Goal: Task Accomplishment & Management: Use online tool/utility

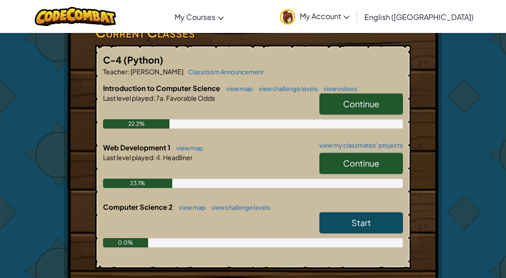
scroll to position [171, 0]
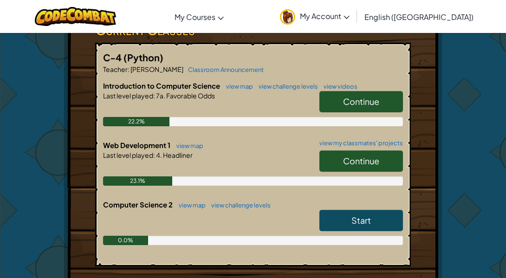
click at [373, 160] on span "Continue" at bounding box center [361, 160] width 36 height 11
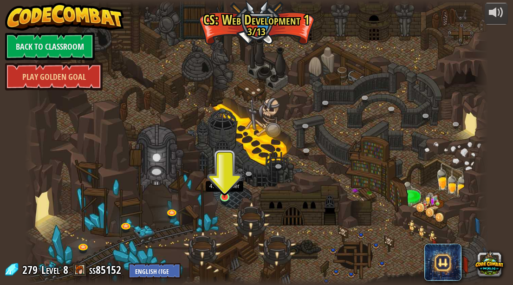
click at [226, 197] on img at bounding box center [224, 185] width 11 height 26
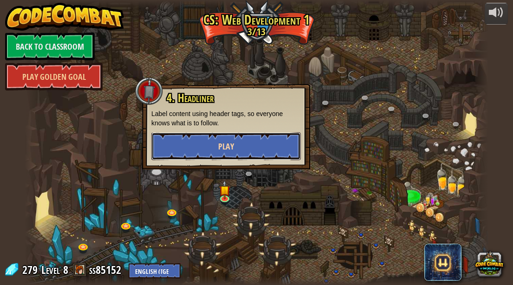
click at [171, 142] on button "Play" at bounding box center [225, 146] width 149 height 28
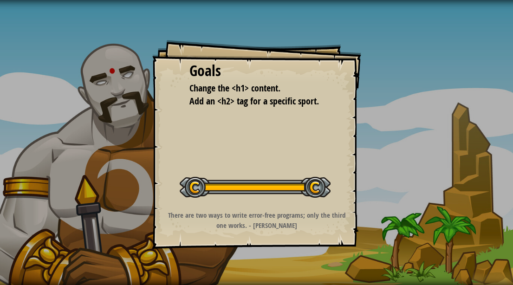
click at [154, 102] on div "Goals Change the <h1> content. Add an <h2> tag for a specific sport. Start Leve…" at bounding box center [256, 144] width 209 height 209
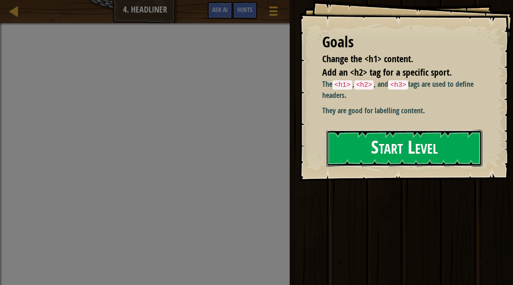
click at [434, 144] on button "Start Level" at bounding box center [404, 148] width 156 height 37
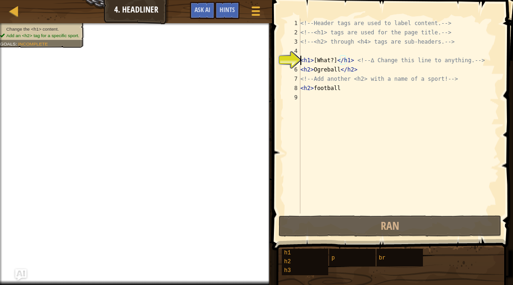
click at [434, 144] on div "<!-- Header tags are used to label content. --> <!-- <h1> tags are used for the…" at bounding box center [398, 125] width 200 height 213
click at [303, 58] on div "<!-- Header tags are used to label content. --> <!-- <h1> tags are used for the…" at bounding box center [398, 125] width 200 height 213
type textarea "<h1>[What?]</h1> <!-- ∆ Change this line to anything. -->"
click at [311, 96] on div "<!-- Header tags are used to label content. --> <!-- <h1> tags are used for the…" at bounding box center [398, 125] width 200 height 213
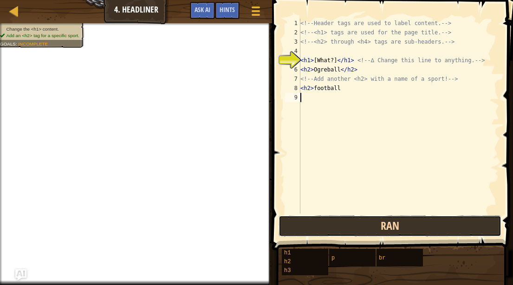
click at [347, 225] on button "Ran" at bounding box center [389, 225] width 223 height 21
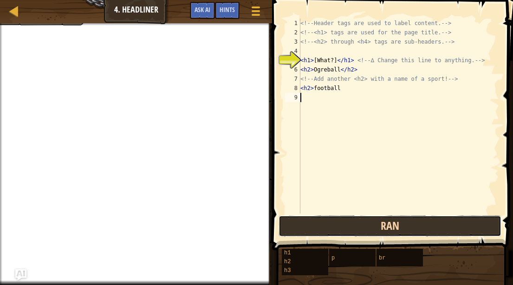
click at [343, 231] on button "Ran" at bounding box center [389, 225] width 223 height 21
click at [300, 228] on button "Ran" at bounding box center [389, 225] width 223 height 21
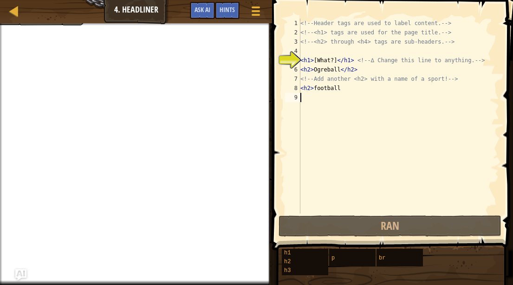
click at [293, 61] on div "5" at bounding box center [292, 60] width 15 height 9
type textarea "<h1>[What?]</h1> <!-- ∆ Change this line to anything. -->"
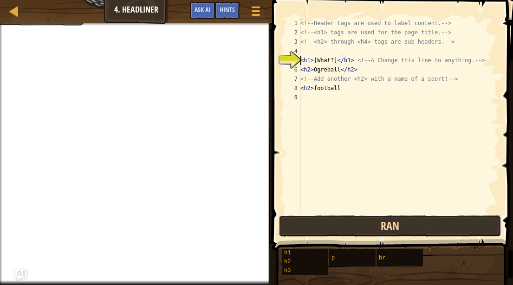
click at [350, 216] on button "Ran" at bounding box center [389, 225] width 223 height 21
click at [295, 231] on button "Ran" at bounding box center [389, 225] width 223 height 21
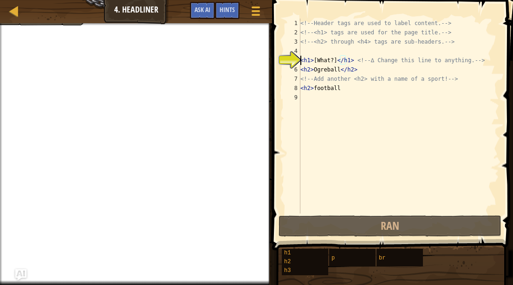
click at [314, 198] on div "<!-- Header tags are used to label content. --> <!-- <h1> tags are used for the…" at bounding box center [398, 125] width 200 height 213
click at [298, 56] on div "5" at bounding box center [292, 60] width 15 height 9
type textarea "<h1>[What?]</h1> <!-- ∆ Change this line to anything. -->"
click at [287, 59] on div "5" at bounding box center [292, 60] width 15 height 9
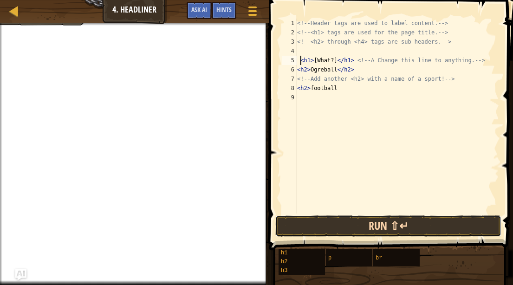
click at [388, 227] on button "Run ⇧↵" at bounding box center [388, 225] width 226 height 21
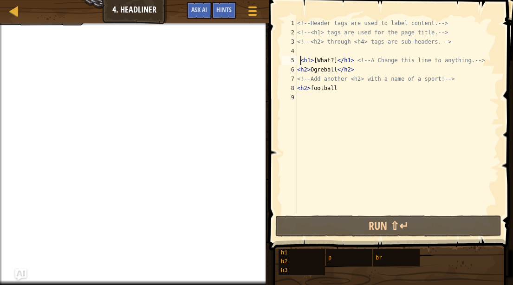
type textarea "<h1>[What?]</h1> <!-- ∆ Change this line to anything. -->"
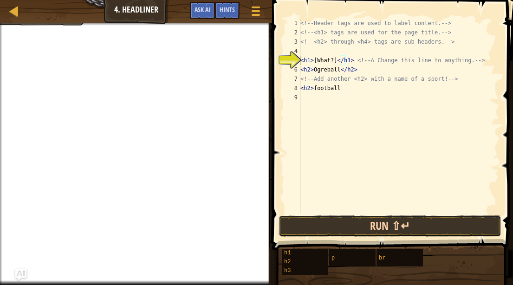
click at [383, 222] on button "Run ⇧↵" at bounding box center [389, 225] width 223 height 21
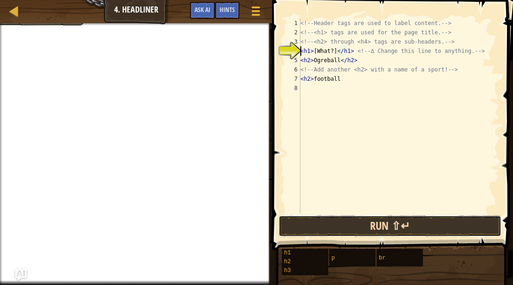
click at [345, 225] on button "Run ⇧↵" at bounding box center [389, 225] width 223 height 21
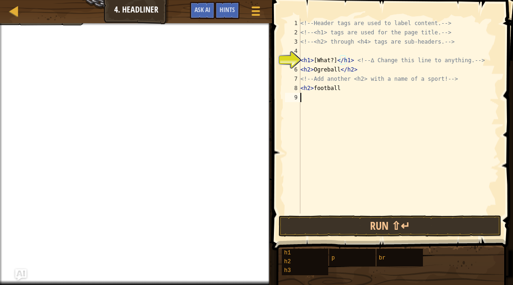
click at [365, 123] on div "<!-- Header tags are used to label content. --> <!-- <h1> tags are used for the…" at bounding box center [398, 125] width 200 height 213
click at [355, 78] on div "<!-- Header tags are used to label content. --> <!-- <h1> tags are used for the…" at bounding box center [398, 125] width 200 height 213
type textarea "<!-- Add another <h2> with a name of a sport! -->"
click at [355, 78] on div "<!-- Header tags are used to label content. --> <!-- <h1> tags are used for the…" at bounding box center [398, 125] width 200 height 213
click at [357, 75] on div "<!-- Header tags are used to label content. --> <!-- <h1> tags are used for the…" at bounding box center [398, 116] width 200 height 195
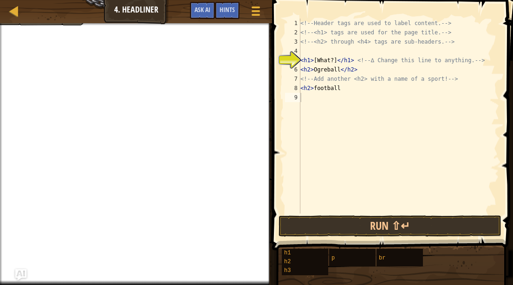
click at [330, 60] on div "<!-- Header tags are used to label content. --> <!-- <h1> tags are used for the…" at bounding box center [398, 125] width 200 height 213
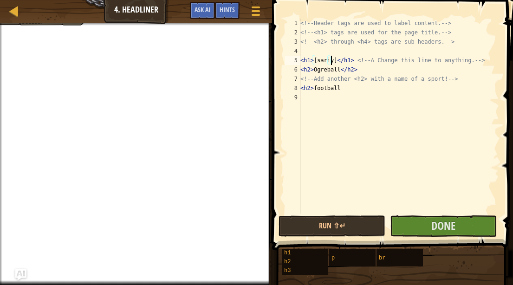
scroll to position [4, 3]
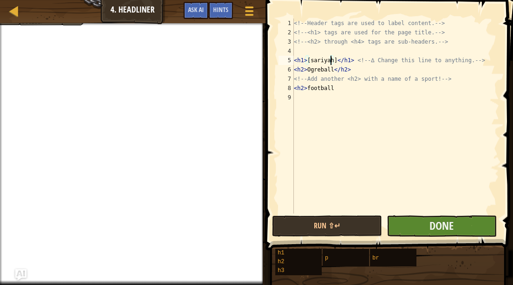
type textarea "<h1>[sariyah]</h1> <!-- ∆ Change this line to anything. -->"
click at [424, 236] on button "Done" at bounding box center [442, 225] width 110 height 21
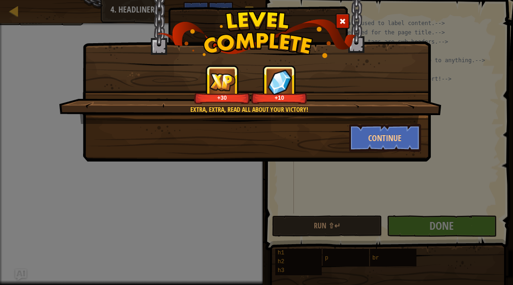
click at [239, 134] on div "Continue" at bounding box center [256, 138] width 342 height 28
click at [381, 144] on button "Continue" at bounding box center [385, 138] width 72 height 28
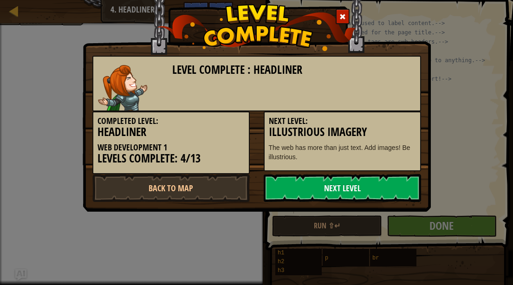
click at [325, 196] on link "Next Level" at bounding box center [342, 188] width 157 height 28
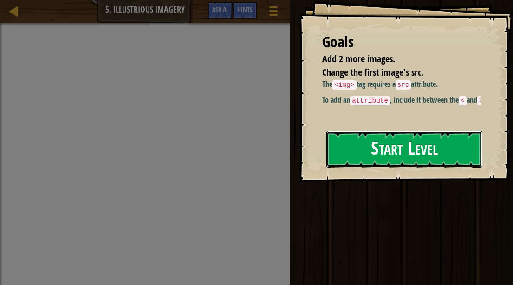
click at [402, 146] on button "Start Level" at bounding box center [404, 149] width 156 height 37
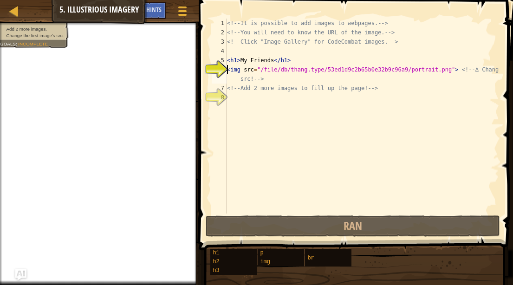
click at [237, 72] on div "<!-- It is possible to add images to webpages. --> <!-- You will need to know t…" at bounding box center [362, 125] width 274 height 213
click at [239, 71] on div "<!-- It is possible to add images to webpages. --> <!-- You will need to know t…" at bounding box center [362, 125] width 274 height 213
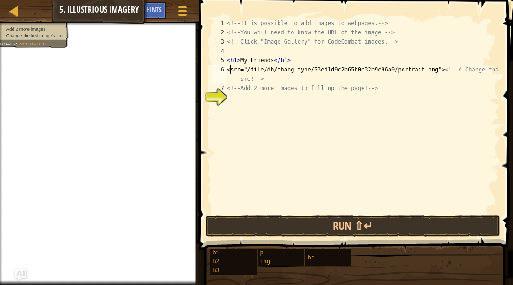
scroll to position [4, 0]
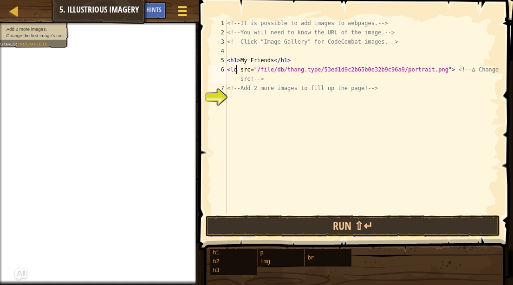
click at [185, 2] on button "Game Menu" at bounding box center [182, 12] width 25 height 23
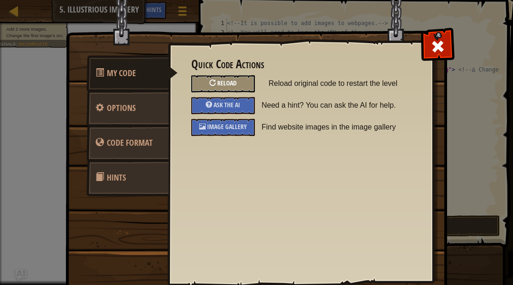
click at [241, 84] on div "Reload" at bounding box center [223, 83] width 64 height 17
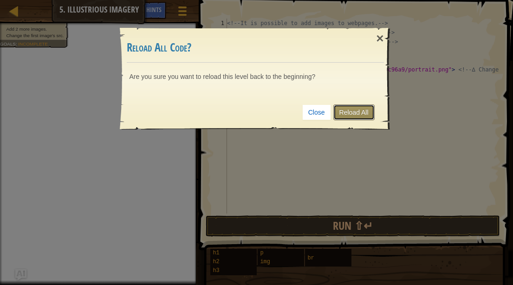
click at [368, 114] on link "Reload All" at bounding box center [353, 112] width 41 height 16
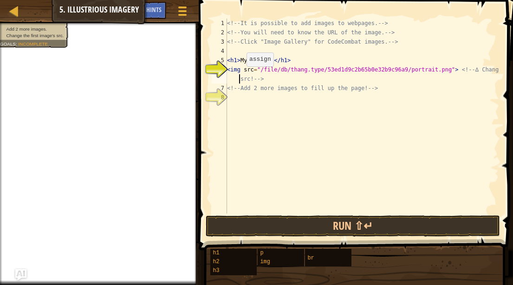
click at [239, 76] on div "<!-- It is possible to add images to webpages. --> <!-- You will need to know t…" at bounding box center [362, 125] width 274 height 213
click at [237, 70] on div "<!-- It is possible to add images to webpages. --> <!-- You will need to know t…" at bounding box center [362, 125] width 274 height 213
click at [242, 70] on div "<!-- It is possible to add images to webpages. --> <!-- You will need to know t…" at bounding box center [362, 125] width 274 height 213
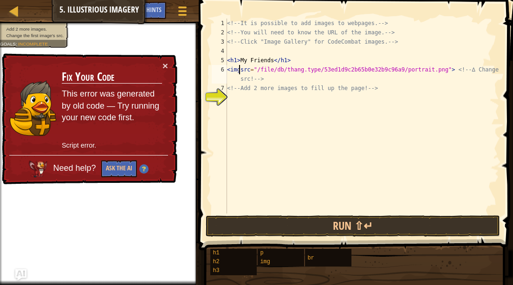
type textarea "<img src="/file/db/thang.type/53ed1d9c2b65b0e32b9c96a9/portrait.png"> <!-- ∆ Ch…"
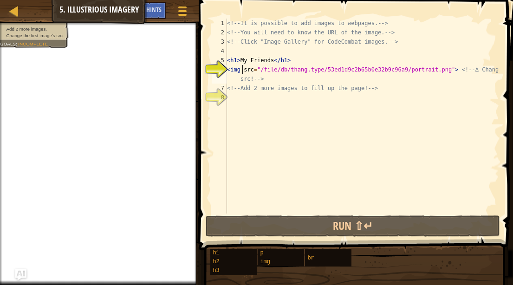
click at [229, 109] on div "<!-- It is possible to add images to webpages. --> <!-- You will need to know t…" at bounding box center [362, 125] width 274 height 213
click at [300, 73] on div "<!-- It is possible to add images to webpages. --> <!-- You will need to know t…" at bounding box center [362, 125] width 274 height 213
drag, startPoint x: 300, startPoint y: 73, endPoint x: 305, endPoint y: 85, distance: 13.3
click at [305, 85] on div "<!-- It is possible to add images to webpages. --> <!-- You will need to know t…" at bounding box center [362, 125] width 274 height 213
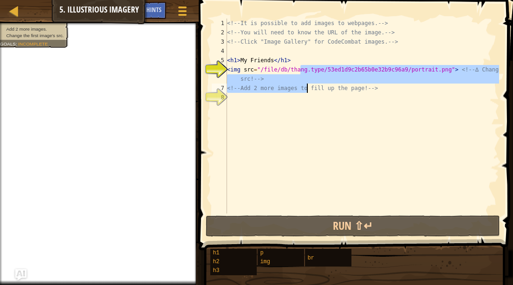
click at [305, 85] on div "<!-- It is possible to add images to webpages. --> <!-- You will need to know t…" at bounding box center [362, 116] width 274 height 195
type textarea "<!-- Add 2 more images to fill up the page! -->"
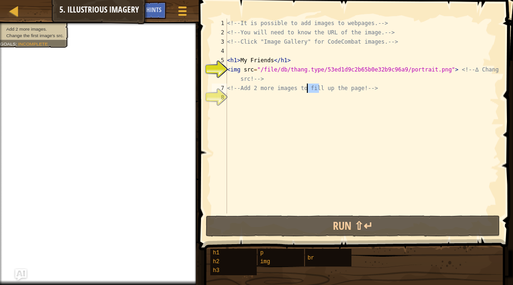
click at [305, 85] on div "<!-- It is possible to add images to webpages. --> <!-- You will need to know t…" at bounding box center [362, 125] width 274 height 213
click at [305, 85] on div "<!-- It is possible to add images to webpages. --> <!-- You will need to know t…" at bounding box center [362, 116] width 274 height 195
drag, startPoint x: 305, startPoint y: 85, endPoint x: 290, endPoint y: 90, distance: 16.3
click at [290, 90] on div "<!-- It is possible to add images to webpages. --> <!-- You will need to know t…" at bounding box center [362, 125] width 274 height 213
click at [290, 90] on div "<!-- It is possible to add images to webpages. --> <!-- You will need to know t…" at bounding box center [362, 116] width 274 height 195
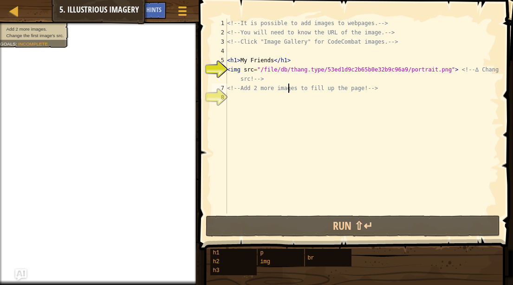
click at [231, 101] on div "<!-- It is possible to add images to webpages. --> <!-- You will need to know t…" at bounding box center [362, 125] width 274 height 213
click at [184, 11] on span at bounding box center [182, 11] width 9 height 2
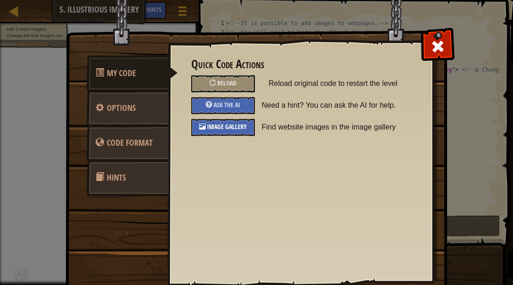
click at [226, 125] on span "Image Gallery" at bounding box center [227, 126] width 40 height 9
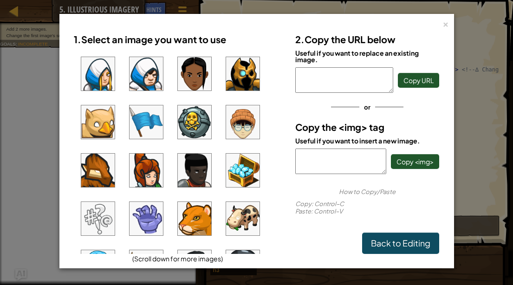
click at [157, 119] on img at bounding box center [145, 121] width 33 height 33
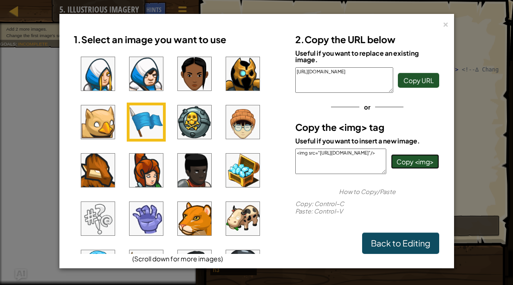
click at [422, 162] on span "Copy <img>" at bounding box center [414, 161] width 37 height 8
click at [400, 161] on span "Copy <img>" at bounding box center [414, 161] width 37 height 8
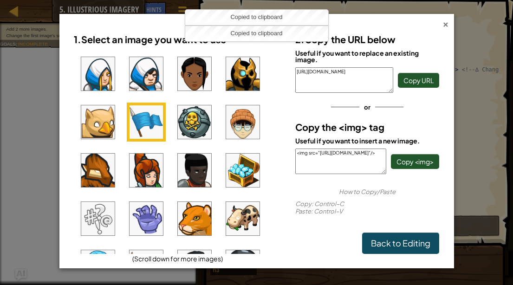
click at [445, 18] on div "×" at bounding box center [445, 23] width 6 height 10
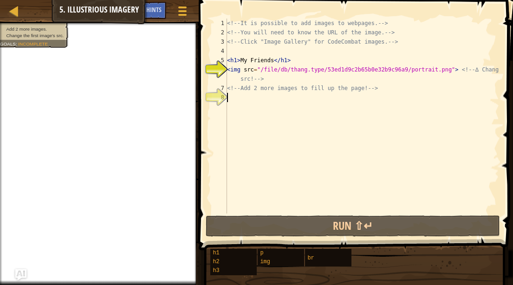
click at [263, 108] on div "<!-- It is possible to add images to webpages. --> <!-- You will need to know t…" at bounding box center [362, 125] width 274 height 213
click at [249, 98] on div "<!-- It is possible to add images to webpages. --> <!-- You will need to know t…" at bounding box center [362, 125] width 274 height 213
click at [233, 99] on div "<!-- It is possible to add images to webpages. --> <!-- You will need to know t…" at bounding box center [362, 125] width 274 height 213
click at [232, 99] on div "<!-- It is possible to add images to webpages. --> <!-- You will need to know t…" at bounding box center [362, 125] width 274 height 213
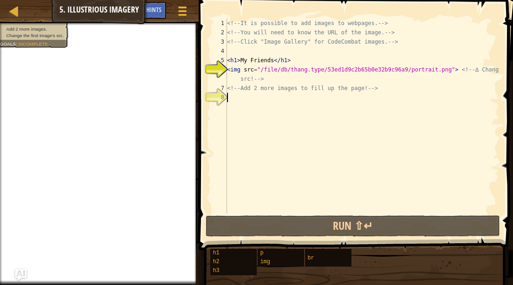
click at [232, 99] on div "<!-- It is possible to add images to webpages. --> <!-- You will need to know t…" at bounding box center [362, 125] width 274 height 213
type textarea "<!-- Add 2 more images to fill up the page! -->"
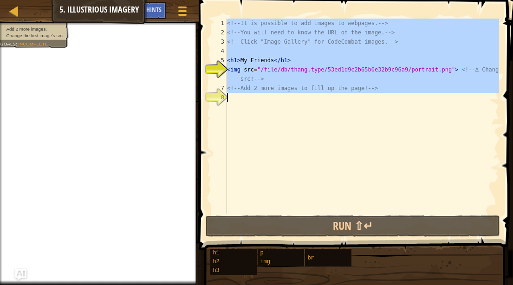
click at [226, 99] on div "8" at bounding box center [219, 97] width 15 height 9
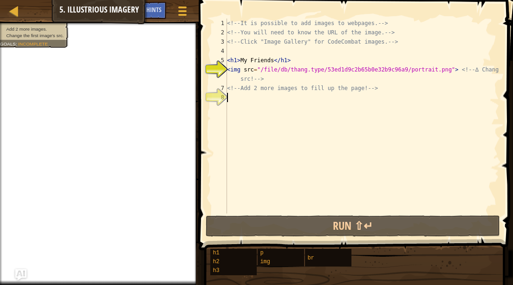
click at [229, 98] on div "<!-- It is possible to add images to webpages. --> <!-- You will need to know t…" at bounding box center [362, 125] width 274 height 213
click at [228, 98] on div "<!-- It is possible to add images to webpages. --> <!-- You will need to know t…" at bounding box center [362, 125] width 274 height 213
type textarea "<!-- Add 2 more images to fill up the page! -->"
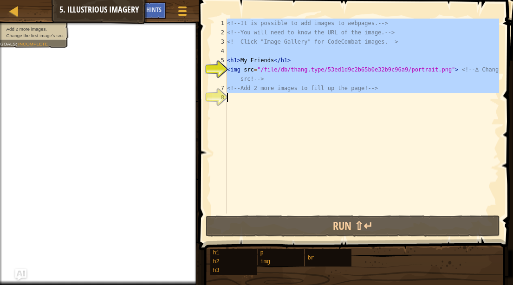
click at [228, 98] on div "<!-- It is possible to add images to webpages. --> <!-- You will need to know t…" at bounding box center [362, 125] width 274 height 213
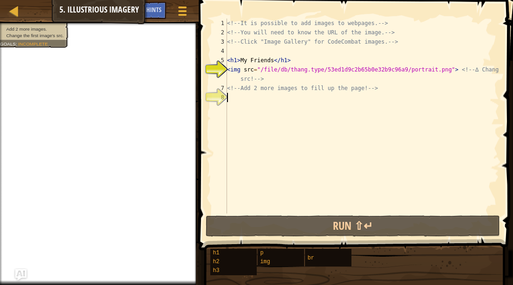
click at [228, 98] on div "<!-- It is possible to add images to webpages. --> <!-- You will need to know t…" at bounding box center [362, 125] width 274 height 213
drag, startPoint x: 230, startPoint y: 99, endPoint x: 252, endPoint y: 99, distance: 21.4
click at [252, 99] on div "<!-- It is possible to add images to webpages. --> <!-- You will need to know t…" at bounding box center [362, 125] width 274 height 213
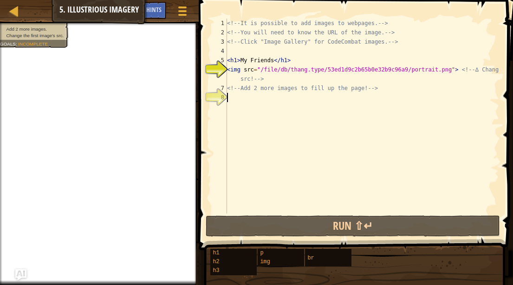
click at [252, 99] on div "<!-- It is possible to add images to webpages. --> <!-- You will need to know t…" at bounding box center [362, 125] width 274 height 213
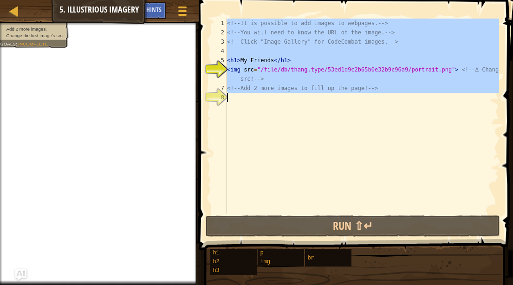
click at [252, 99] on div "<!-- It is possible to add images to webpages. --> <!-- You will need to know t…" at bounding box center [362, 125] width 274 height 213
type textarea "<!-- Add 2 more images to fill up the page! -->"
click at [252, 99] on div "<!-- It is possible to add images to webpages. --> <!-- You will need to know t…" at bounding box center [362, 125] width 274 height 213
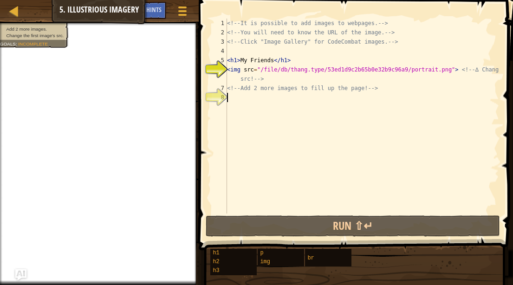
click at [230, 100] on div "<!-- It is possible to add images to webpages. --> <!-- You will need to know t…" at bounding box center [362, 125] width 274 height 213
click at [226, 94] on div "8" at bounding box center [219, 97] width 15 height 9
click at [227, 97] on div "8" at bounding box center [219, 97] width 15 height 9
type textarea "<!-- Add 2 more images to fill up the page! -->"
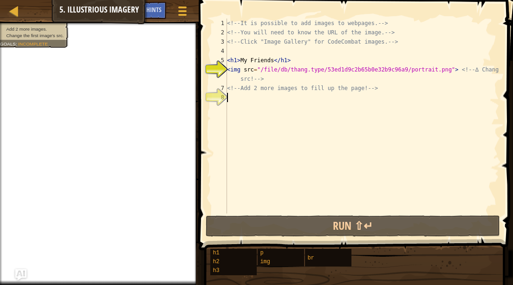
click at [227, 97] on div "8" at bounding box center [219, 97] width 15 height 9
click at [239, 112] on div "<!-- It is possible to add images to webpages. --> <!-- You will need to know t…" at bounding box center [362, 125] width 274 height 213
click at [238, 110] on div "<!-- It is possible to add images to webpages. --> <!-- You will need to know t…" at bounding box center [362, 125] width 274 height 213
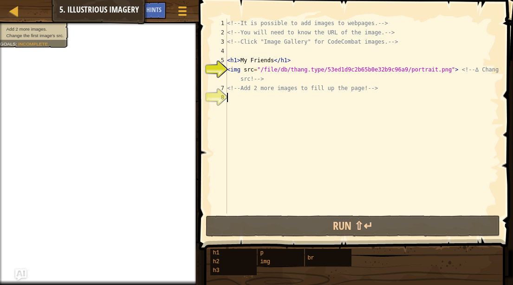
click at [238, 110] on div "<!-- It is possible to add images to webpages. --> <!-- You will need to know t…" at bounding box center [362, 125] width 274 height 213
type textarea "<!-- Add 2 more images to fill up the page! -->"
click at [238, 110] on div "<!-- It is possible to add images to webpages. --> <!-- You will need to know t…" at bounding box center [362, 125] width 274 height 213
click at [184, 22] on button "Game Menu" at bounding box center [182, 12] width 25 height 23
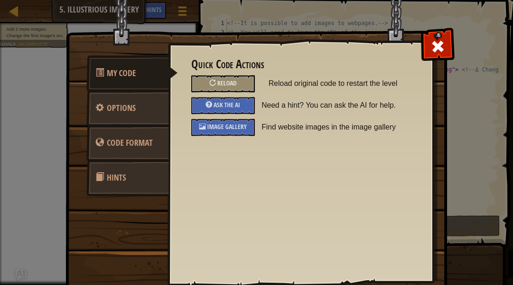
click at [432, 126] on img at bounding box center [259, 131] width 389 height 332
click at [211, 125] on span "Image Gallery" at bounding box center [227, 126] width 40 height 9
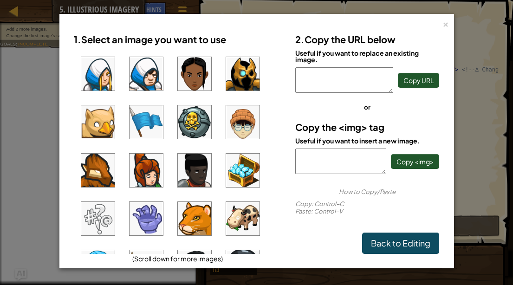
click at [97, 218] on img at bounding box center [97, 218] width 33 height 33
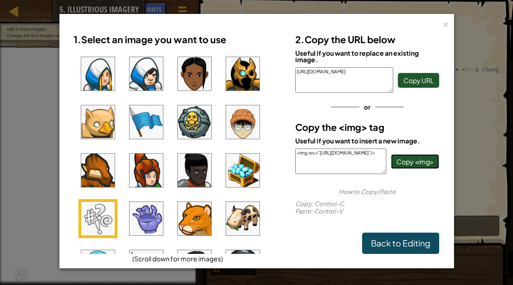
click at [422, 160] on span "Copy <img>" at bounding box center [414, 161] width 37 height 8
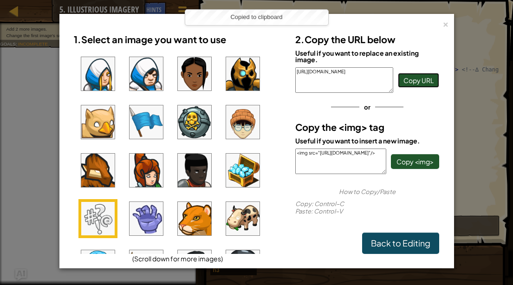
click at [417, 83] on span "Copy URL" at bounding box center [418, 80] width 30 height 8
click at [284, 32] on div "1. Select an image you want to use (Scroll down for more images)" at bounding box center [177, 146] width 221 height 234
click at [269, 11] on div "Copied to clipboard" at bounding box center [256, 17] width 143 height 15
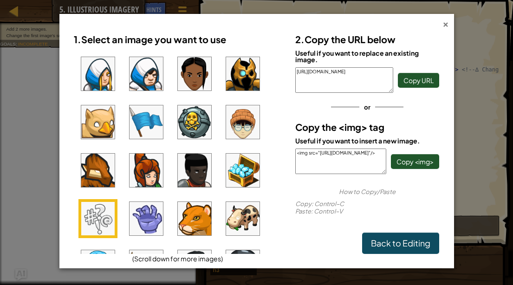
click at [443, 26] on div "×" at bounding box center [445, 23] width 6 height 10
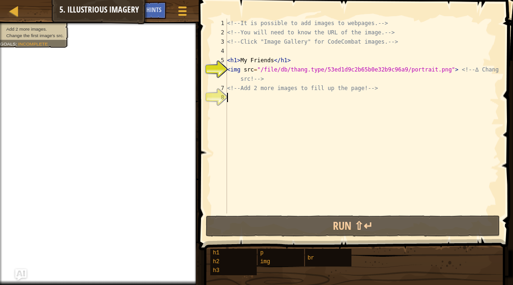
drag, startPoint x: 235, startPoint y: 110, endPoint x: 272, endPoint y: 115, distance: 37.1
click at [272, 115] on div "<!-- It is possible to add images to webpages. --> <!-- You will need to know t…" at bounding box center [362, 125] width 274 height 213
click at [249, 98] on div "<!-- It is possible to add images to webpages. --> <!-- You will need to know t…" at bounding box center [362, 125] width 274 height 213
paste textarea "[URL][DOMAIN_NAME]"
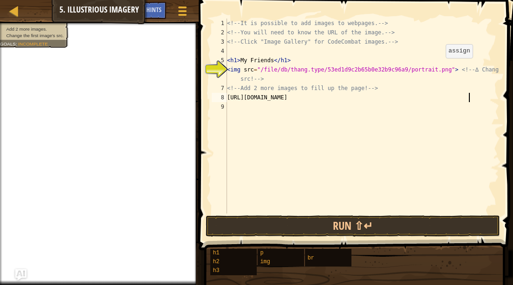
click at [438, 67] on div "<!-- It is possible to add images to webpages. --> <!-- You will need to know t…" at bounding box center [362, 125] width 274 height 213
click at [434, 72] on div "<!-- It is possible to add images to webpages. --> <!-- You will need to know t…" at bounding box center [362, 125] width 274 height 213
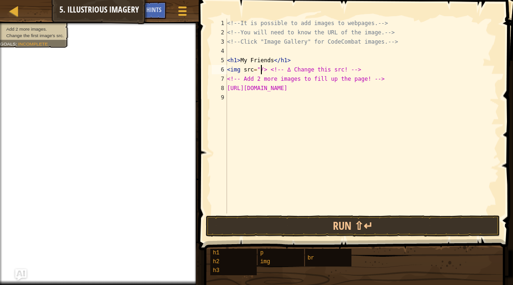
paste textarea "[URL][DOMAIN_NAME]"
type textarea "<img src="/[URL][DOMAIN_NAME]> <!-- ∆ Change this src! -->"
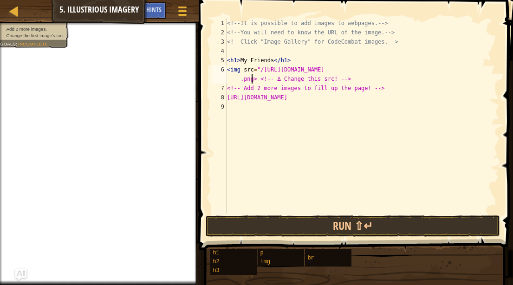
click at [339, 133] on div "<!-- It is possible to add images to webpages. --> <!-- You will need to know t…" at bounding box center [362, 125] width 274 height 213
click at [181, 6] on span at bounding box center [182, 7] width 9 height 2
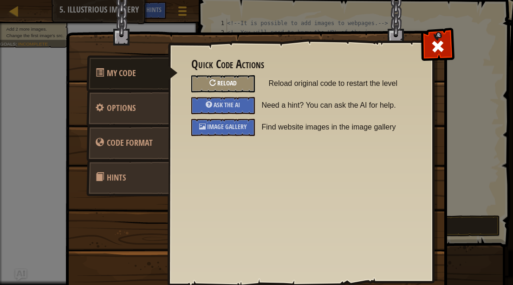
click at [218, 77] on div "Reload" at bounding box center [223, 83] width 64 height 17
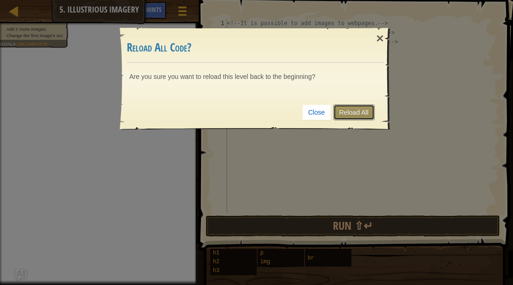
click at [353, 116] on link "Reload All" at bounding box center [353, 112] width 41 height 16
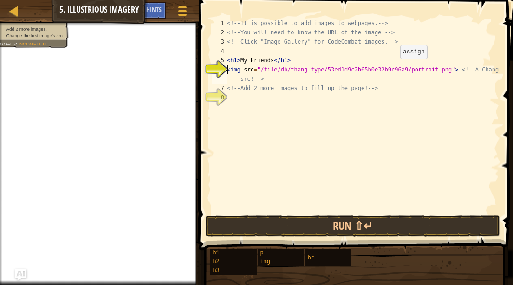
click at [392, 68] on div "<!-- It is possible to add images to webpages. --> <!-- You will need to know t…" at bounding box center [362, 125] width 274 height 213
click at [227, 73] on div "<!-- It is possible to add images to webpages. --> <!-- You will need to know t…" at bounding box center [362, 125] width 274 height 213
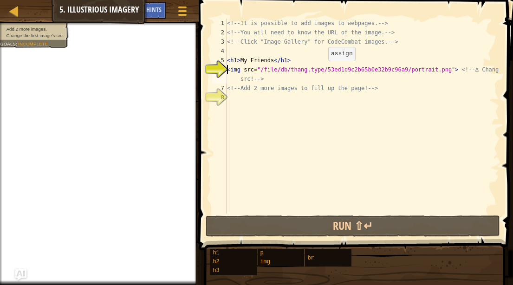
click at [323, 74] on div "<!-- It is possible to add images to webpages. --> <!-- You will need to know t…" at bounding box center [362, 125] width 274 height 213
click at [450, 67] on div "<!-- It is possible to add images to webpages. --> <!-- You will need to know t…" at bounding box center [362, 125] width 274 height 213
click at [440, 68] on div "<!-- It is possible to add images to webpages. --> <!-- You will need to know t…" at bounding box center [362, 125] width 274 height 213
click at [498, 69] on div "<!-- It is possible to add images to webpages. --> <!-- You will need to know t…" at bounding box center [362, 125] width 274 height 213
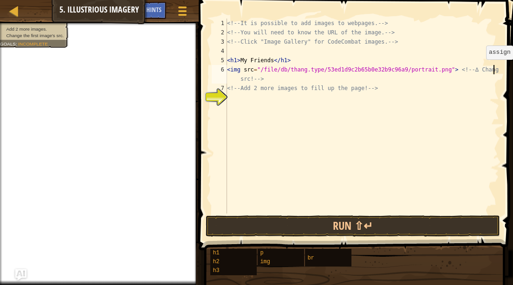
scroll to position [4, 22]
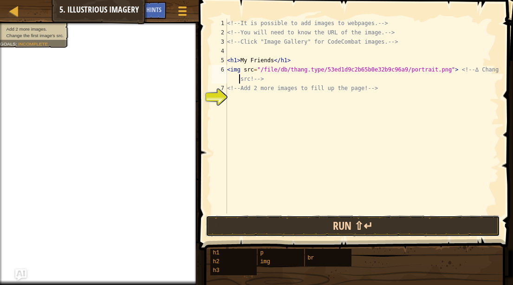
click at [444, 230] on button "Run ⇧↵" at bounding box center [353, 225] width 294 height 21
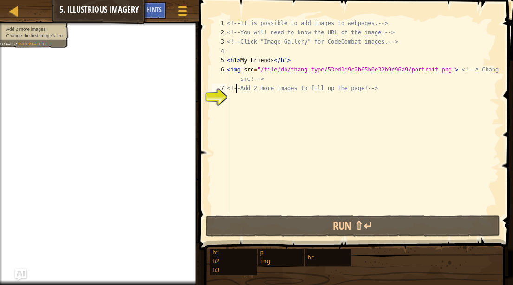
click at [236, 89] on div "<!-- It is possible to add images to webpages. --> <!-- You will need to know t…" at bounding box center [362, 125] width 274 height 213
type textarea "<!-- Add 2 more images to fill up the page! -->"
click at [235, 105] on div "<!-- It is possible to add images to webpages. --> <!-- You will need to know t…" at bounding box center [362, 125] width 274 height 213
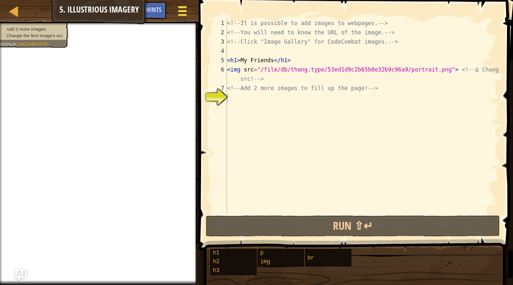
click at [181, 7] on span at bounding box center [182, 7] width 9 height 2
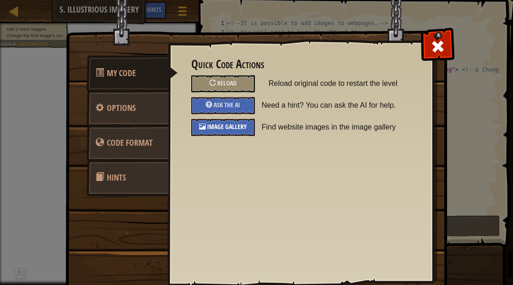
click at [222, 121] on div "Image Gallery" at bounding box center [223, 127] width 64 height 17
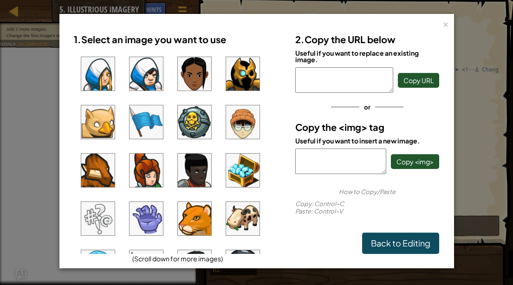
click at [233, 180] on img at bounding box center [242, 170] width 33 height 33
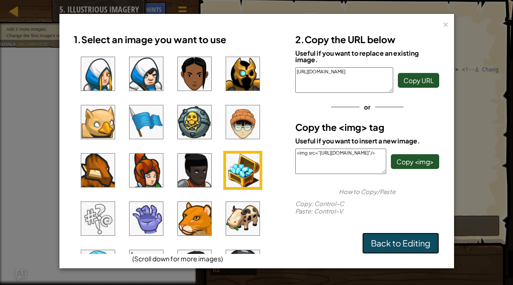
click at [411, 242] on link "Back to Editing" at bounding box center [400, 242] width 77 height 21
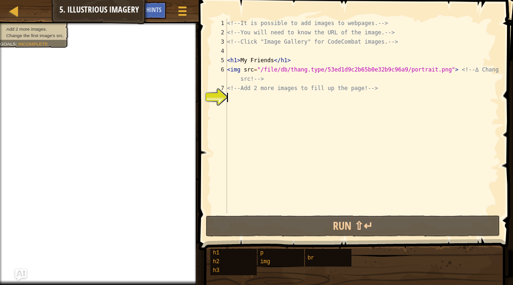
paste textarea "[URL][DOMAIN_NAME]"
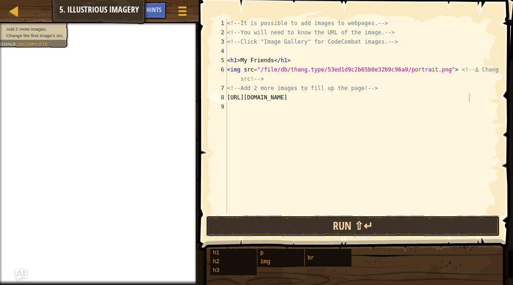
click at [285, 222] on button "Run ⇧↵" at bounding box center [353, 225] width 294 height 21
click at [362, 223] on button "Run ⇧↵" at bounding box center [353, 225] width 294 height 21
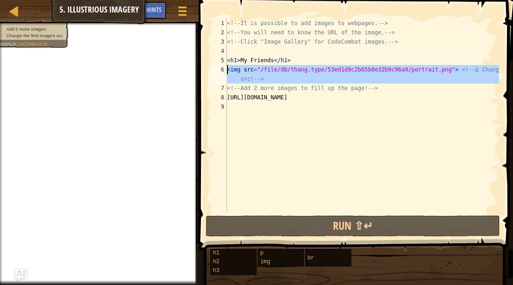
click at [226, 70] on div "6" at bounding box center [219, 74] width 15 height 19
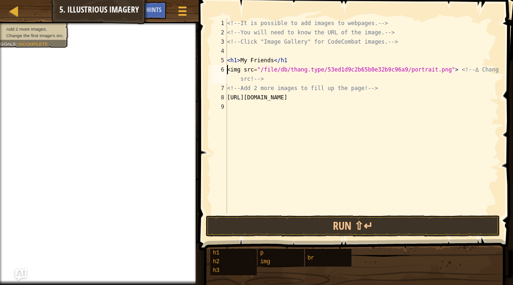
click at [265, 75] on div "<!-- It is possible to add images to webpages. --> <!-- You will need to know t…" at bounding box center [362, 125] width 274 height 213
click at [263, 70] on div "<!-- It is possible to add images to webpages. --> <!-- You will need to know t…" at bounding box center [362, 125] width 274 height 213
click at [439, 68] on div "<!-- It is possible to add images to webpages. --> <!-- You will need to know t…" at bounding box center [362, 125] width 274 height 213
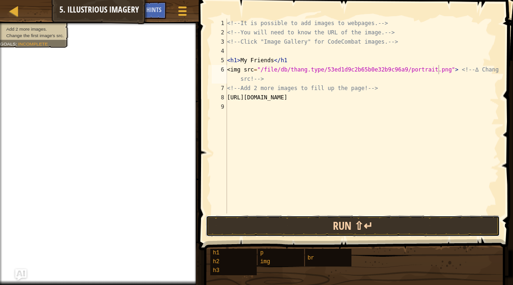
click at [369, 229] on button "Run ⇧↵" at bounding box center [353, 225] width 294 height 21
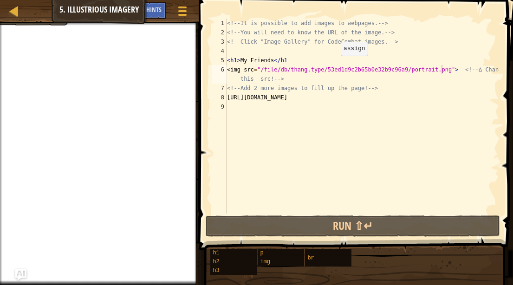
click at [333, 65] on div "<!-- It is possible to add images to webpages. --> <!-- You will need to know t…" at bounding box center [362, 125] width 274 height 213
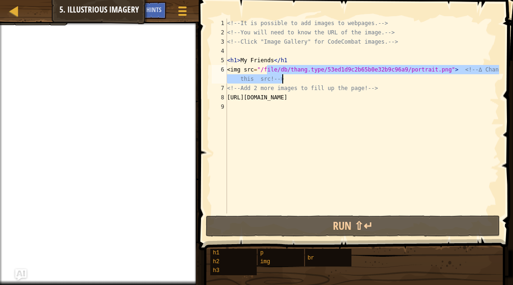
drag, startPoint x: 267, startPoint y: 68, endPoint x: 324, endPoint y: 76, distance: 57.1
click at [324, 76] on div "<!-- It is possible to add images to webpages. --> <!-- You will need to know t…" at bounding box center [362, 125] width 274 height 213
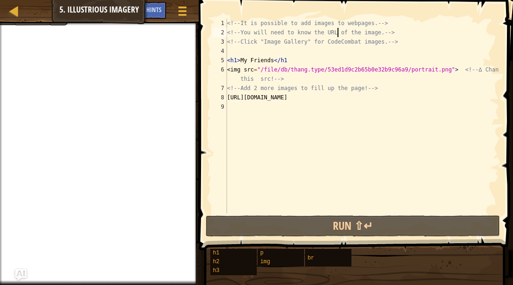
click at [338, 32] on div "<!-- It is possible to add images to webpages. --> <!-- You will need to know t…" at bounding box center [362, 125] width 274 height 213
click at [262, 67] on div "<!-- It is possible to add images to webpages. --> <!-- You will need to know t…" at bounding box center [362, 125] width 274 height 213
type textarea "<img src="/file/db/thang.type/53ed1d9c2b65b0e32b9c96a9/portrait.png"> <!-- ∆ Ch…"
click at [357, 53] on div "<!-- It is possible to add images to webpages. --> <!-- You will need to know t…" at bounding box center [362, 125] width 274 height 213
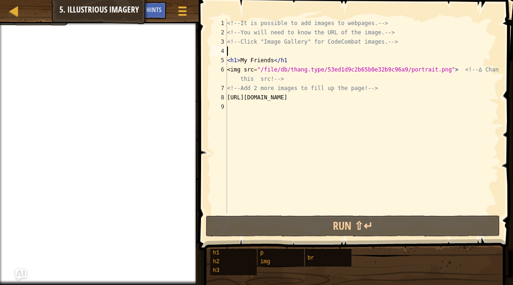
scroll to position [4, 0]
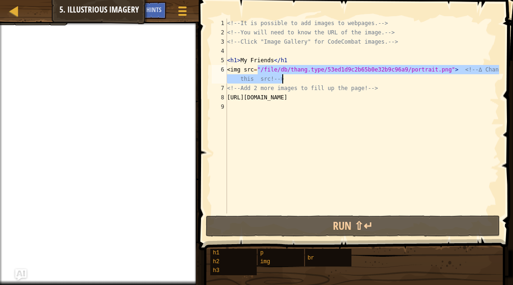
drag, startPoint x: 258, startPoint y: 70, endPoint x: 412, endPoint y: 74, distance: 153.2
click at [412, 74] on div "<!-- It is possible to add images to webpages. --> <!-- You will need to know t…" at bounding box center [362, 125] width 274 height 213
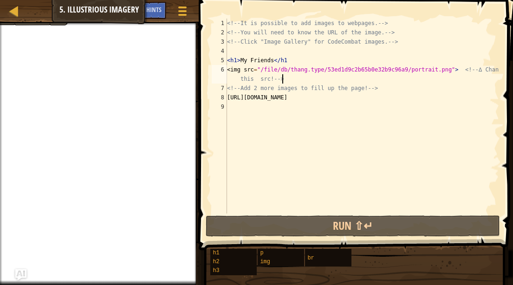
drag, startPoint x: 415, startPoint y: 75, endPoint x: 441, endPoint y: 77, distance: 25.6
click at [441, 77] on div "<!-- It is possible to add images to webpages. --> <!-- You will need to know t…" at bounding box center [362, 125] width 274 height 213
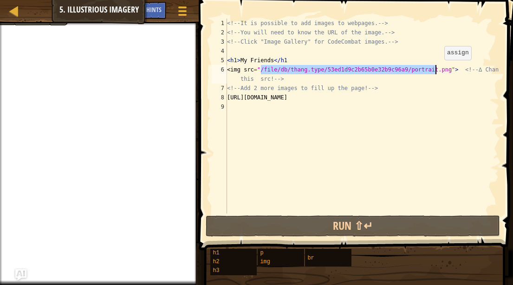
drag, startPoint x: 260, startPoint y: 65, endPoint x: 436, endPoint y: 69, distance: 176.4
click at [436, 69] on div "<!-- It is possible to add images to webpages. --> <!-- You will need to know t…" at bounding box center [362, 125] width 274 height 213
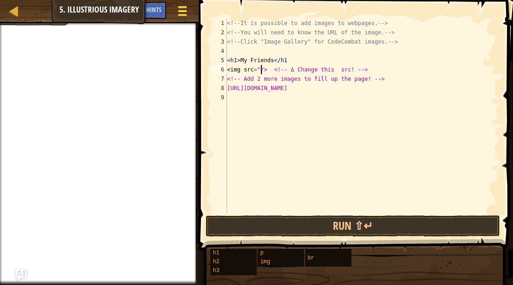
click at [180, 13] on div at bounding box center [182, 10] width 13 height 13
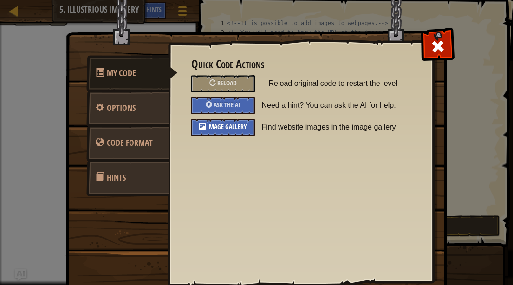
click at [226, 131] on div "Image Gallery" at bounding box center [223, 127] width 64 height 17
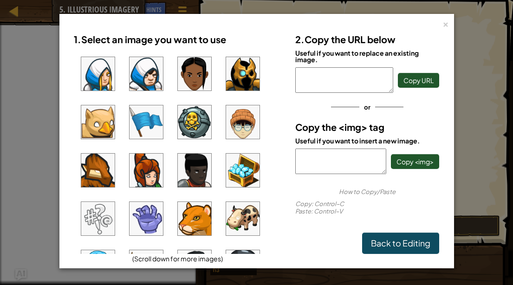
click at [243, 215] on img at bounding box center [242, 218] width 33 height 33
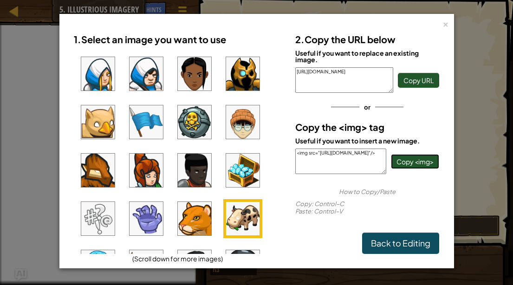
click at [411, 159] on span "Copy <img>" at bounding box center [414, 161] width 37 height 8
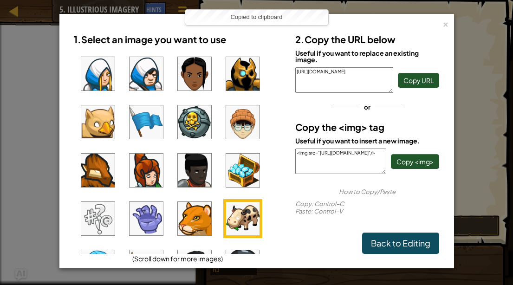
click at [449, 21] on div "× 1. Select an image you want to use (Scroll down for more images) 2. Copy the …" at bounding box center [256, 141] width 394 height 254
click at [445, 23] on div "×" at bounding box center [445, 23] width 6 height 10
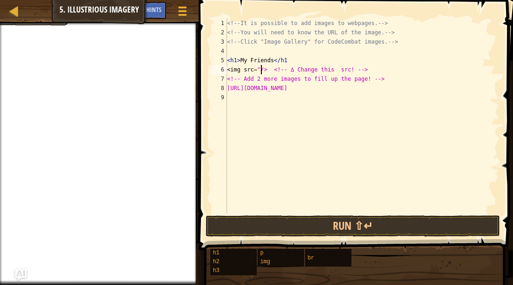
paste textarea "<img src="[URL][DOMAIN_NAME]"/>"
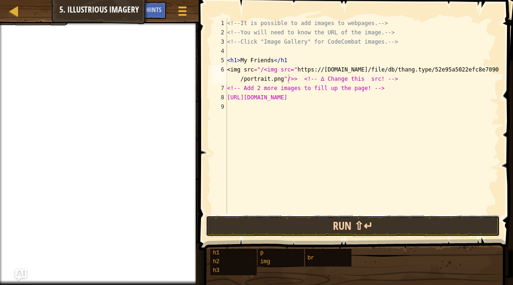
click at [415, 230] on button "Run ⇧↵" at bounding box center [353, 225] width 294 height 21
click at [391, 224] on button "Run ⇧↵" at bounding box center [353, 225] width 294 height 21
click at [413, 231] on button "Run ⇧↵" at bounding box center [353, 225] width 294 height 21
click at [365, 230] on button "Run ⇧↵" at bounding box center [353, 225] width 294 height 21
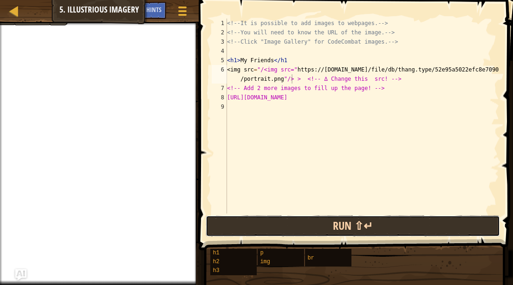
click at [365, 230] on button "Run ⇧↵" at bounding box center [353, 225] width 294 height 21
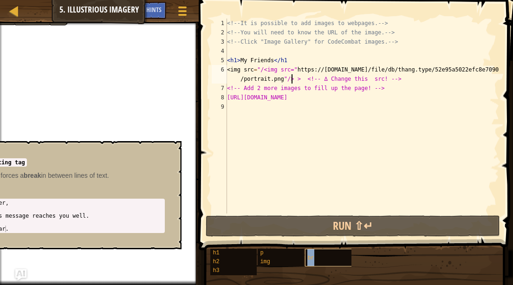
click at [330, 258] on div "br" at bounding box center [331, 258] width 52 height 18
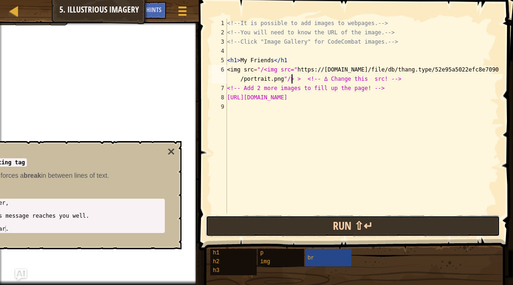
click at [349, 231] on button "Run ⇧↵" at bounding box center [353, 225] width 294 height 21
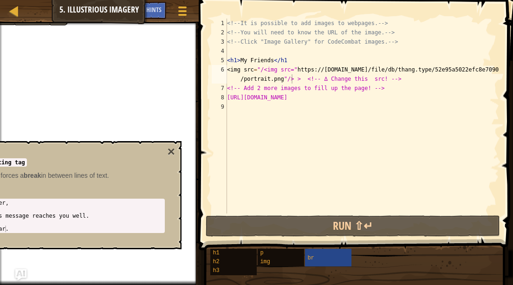
click at [32, 24] on div at bounding box center [99, 24] width 199 height 2
click at [28, 24] on div at bounding box center [99, 24] width 199 height 2
click at [162, 12] on div "Hints" at bounding box center [154, 10] width 25 height 17
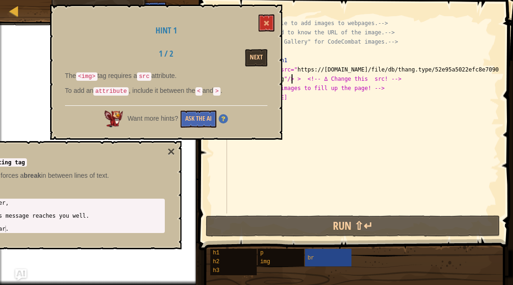
click at [162, 12] on div "Hint 1 1 / 2 Next The <img> tag requires a src attribute. To add an attribute ,…" at bounding box center [166, 72] width 232 height 135
click at [263, 26] on button at bounding box center [266, 22] width 16 height 17
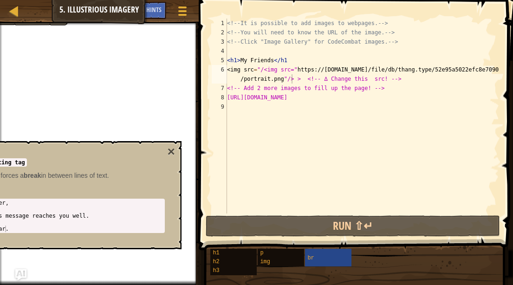
type textarea "<!-- It is possible to add images to webpages. -->"
click at [263, 26] on div "<!-- It is possible to add images to webpages. --> <!-- You will need to know t…" at bounding box center [362, 125] width 274 height 213
